Goal: Navigation & Orientation: Find specific page/section

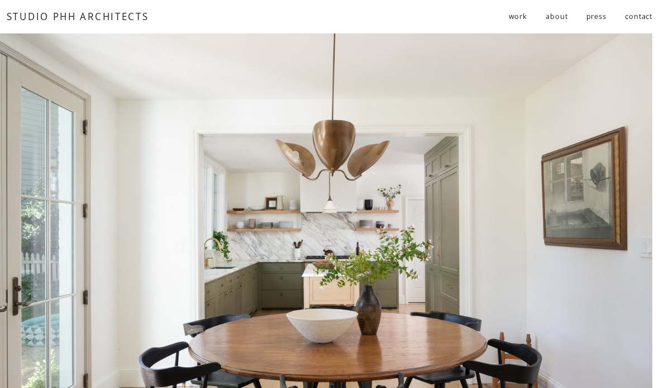
click at [0, 0] on span "residential" at bounding box center [0, 0] width 0 height 0
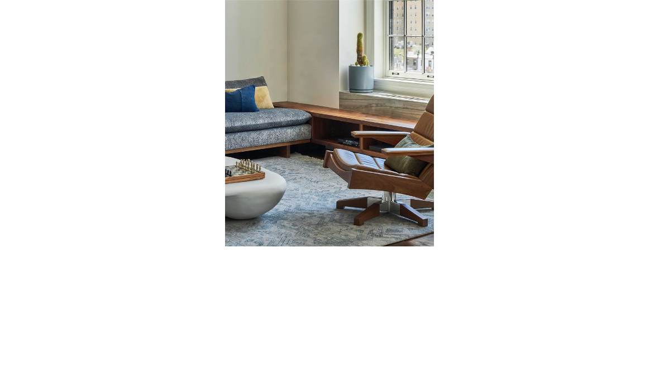
scroll to position [786, 0]
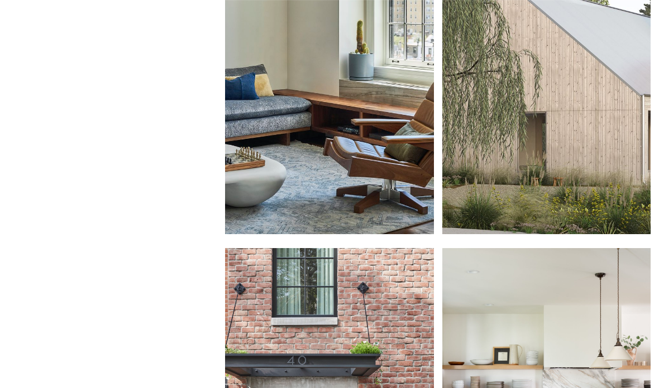
click at [627, 160] on div at bounding box center [546, 75] width 208 height 320
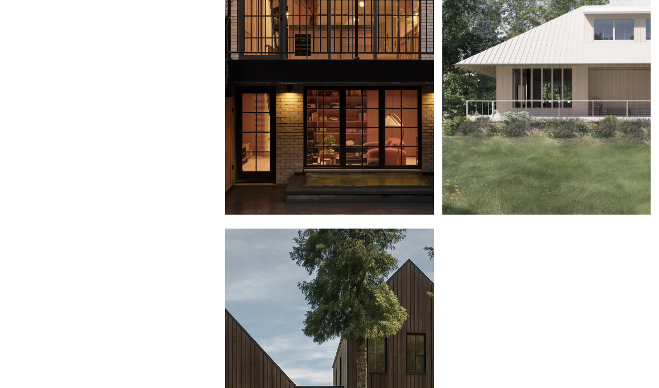
scroll to position [1474, 0]
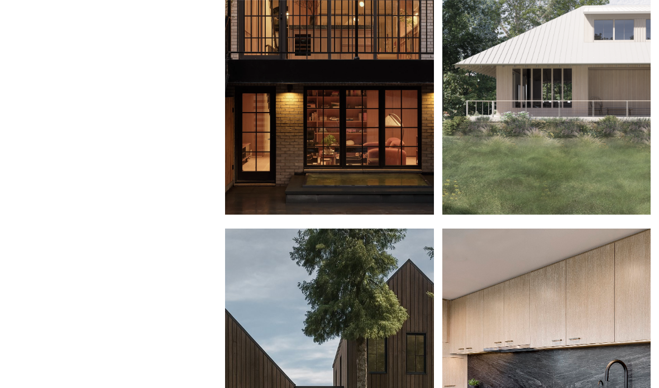
click at [395, 92] on div at bounding box center [329, 55] width 208 height 320
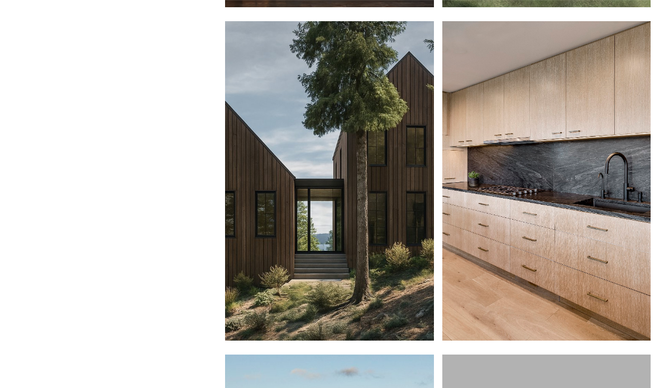
scroll to position [1693, 0]
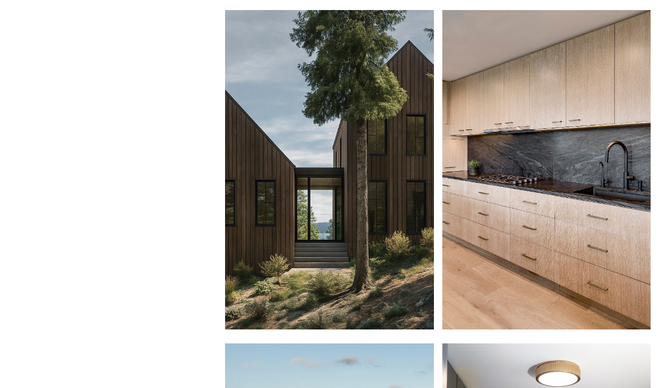
click at [238, 186] on div at bounding box center [329, 170] width 208 height 320
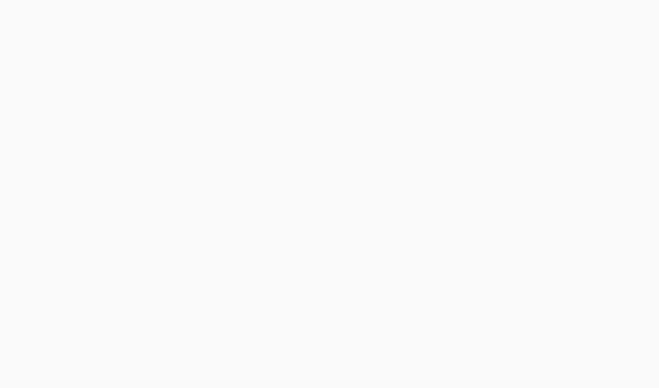
scroll to position [1305, 0]
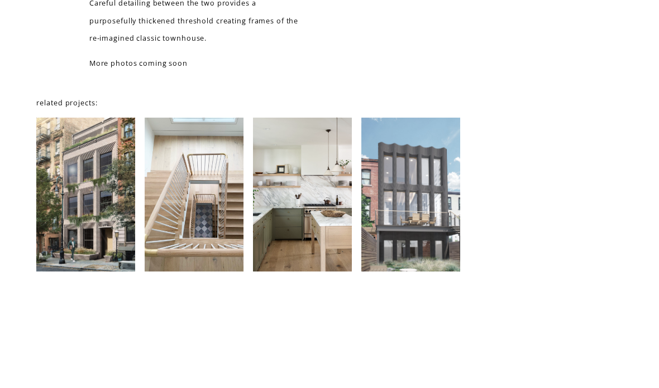
scroll to position [1304, 0]
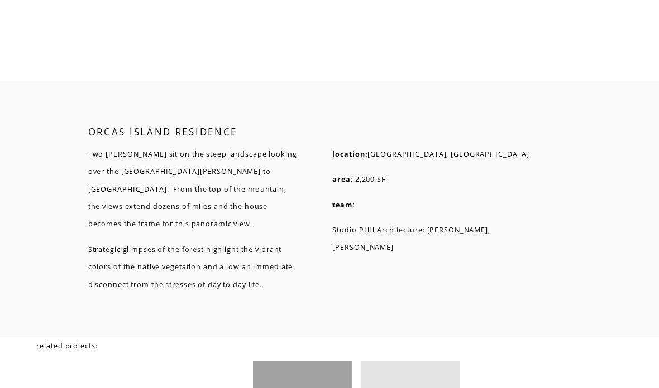
scroll to position [3314, 0]
